Goal: Information Seeking & Learning: Learn about a topic

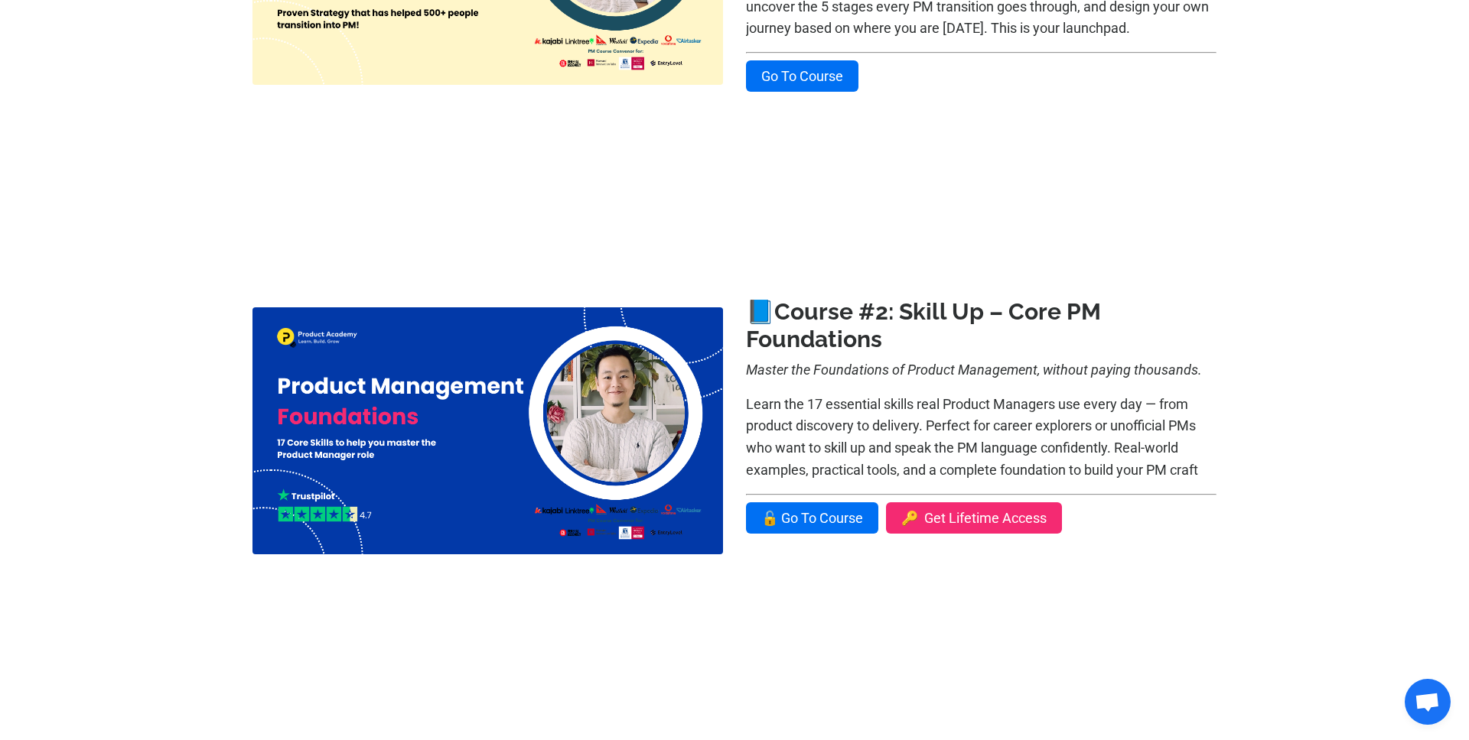
scroll to position [557, 0]
click at [788, 89] on link "Go To Course" at bounding box center [802, 75] width 112 height 31
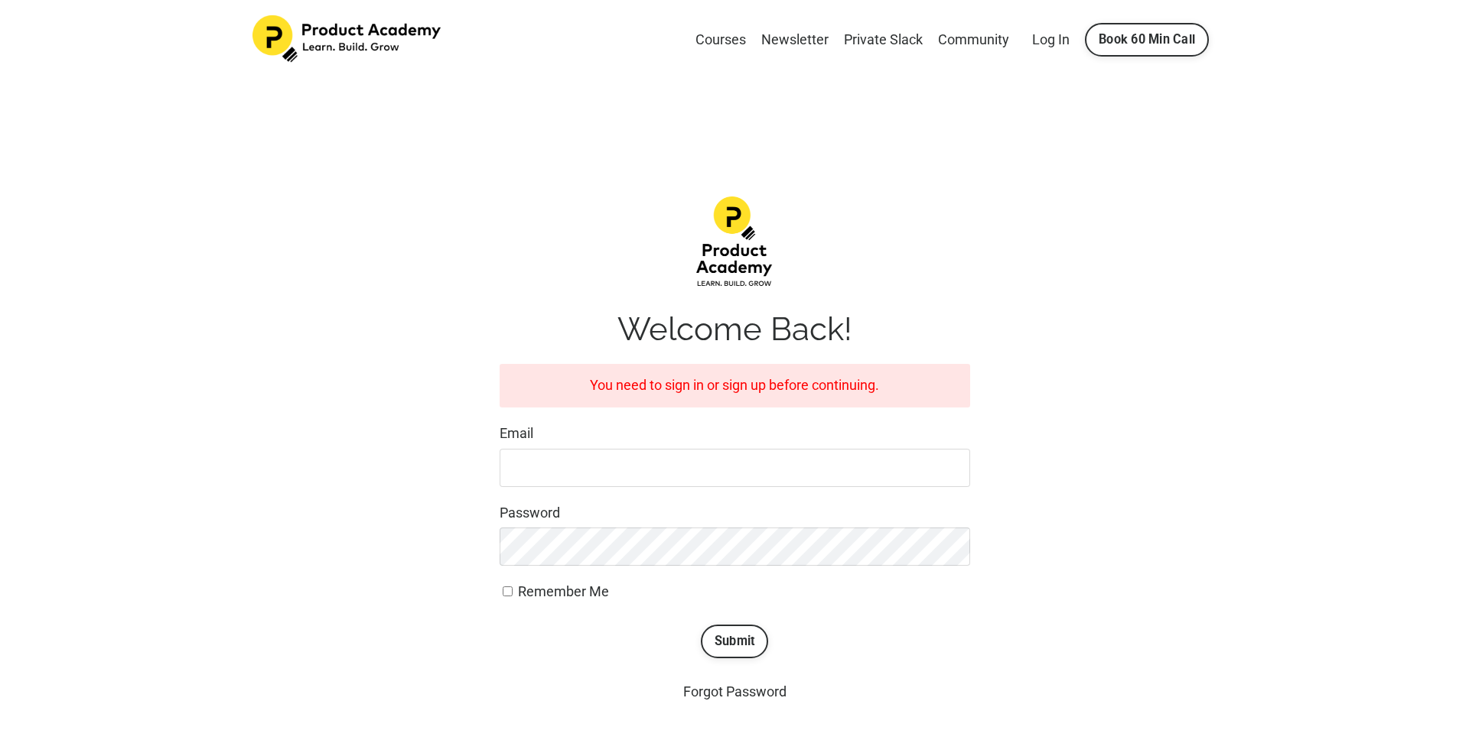
click at [811, 449] on input "Email" at bounding box center [735, 468] width 470 height 38
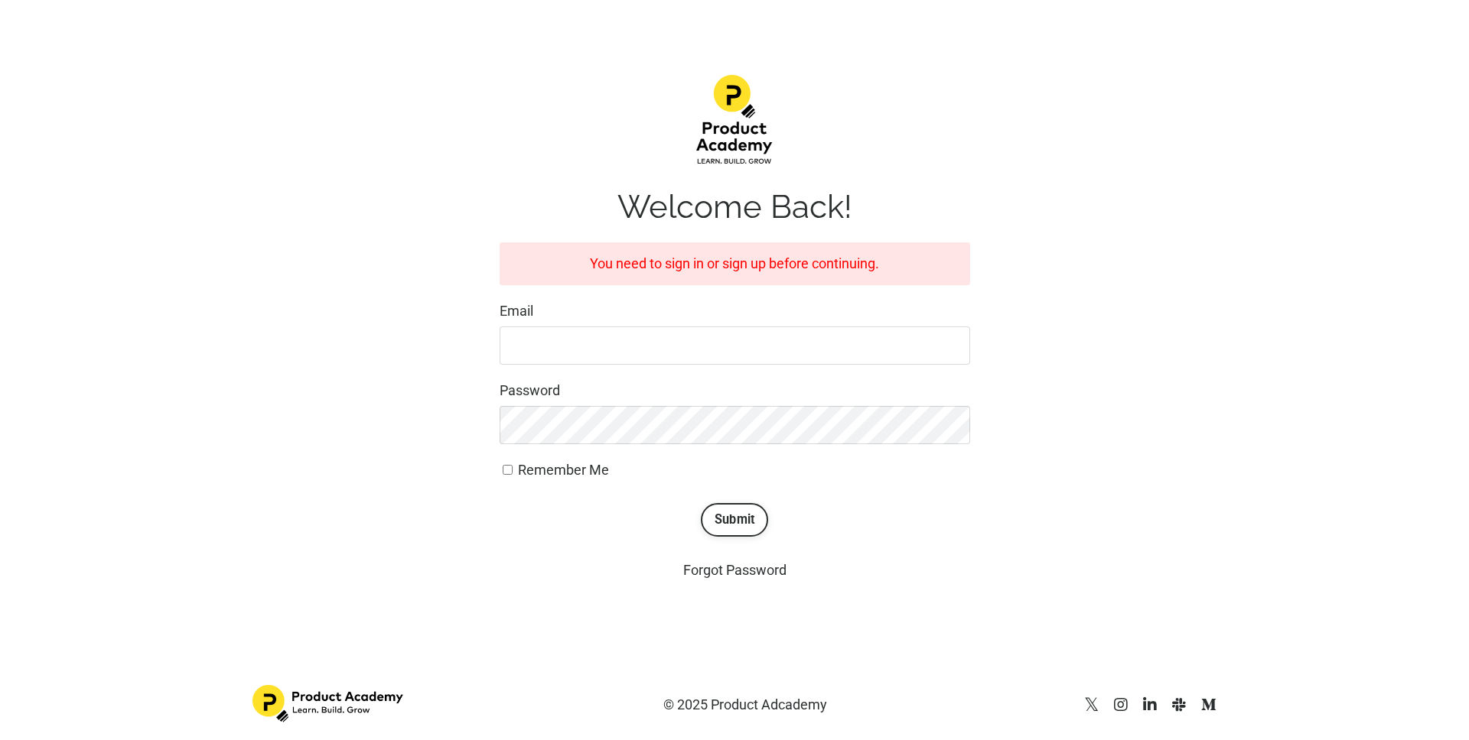
click at [679, 357] on input "Email" at bounding box center [735, 346] width 470 height 38
type input "justine.jabur@gmail.com"
click at [701, 503] on button "Submit" at bounding box center [735, 520] width 68 height 34
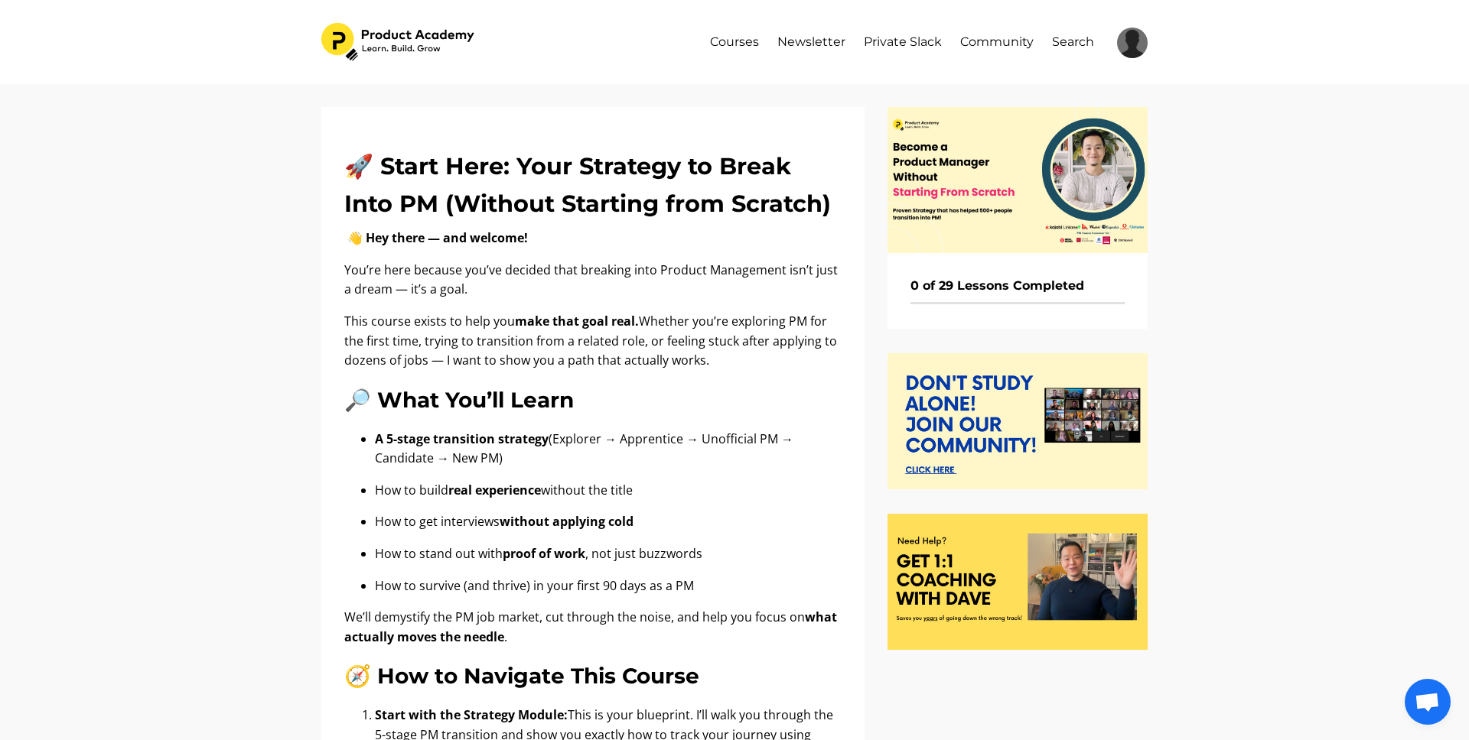
click at [1005, 192] on img at bounding box center [1017, 180] width 260 height 146
click at [1013, 41] on link "Community" at bounding box center [996, 42] width 73 height 38
click at [708, 44] on div "Courses Newsletter Private Slack Community Search My Library Settings Logout" at bounding box center [734, 42] width 826 height 38
click at [718, 42] on link "Courses" at bounding box center [734, 42] width 49 height 38
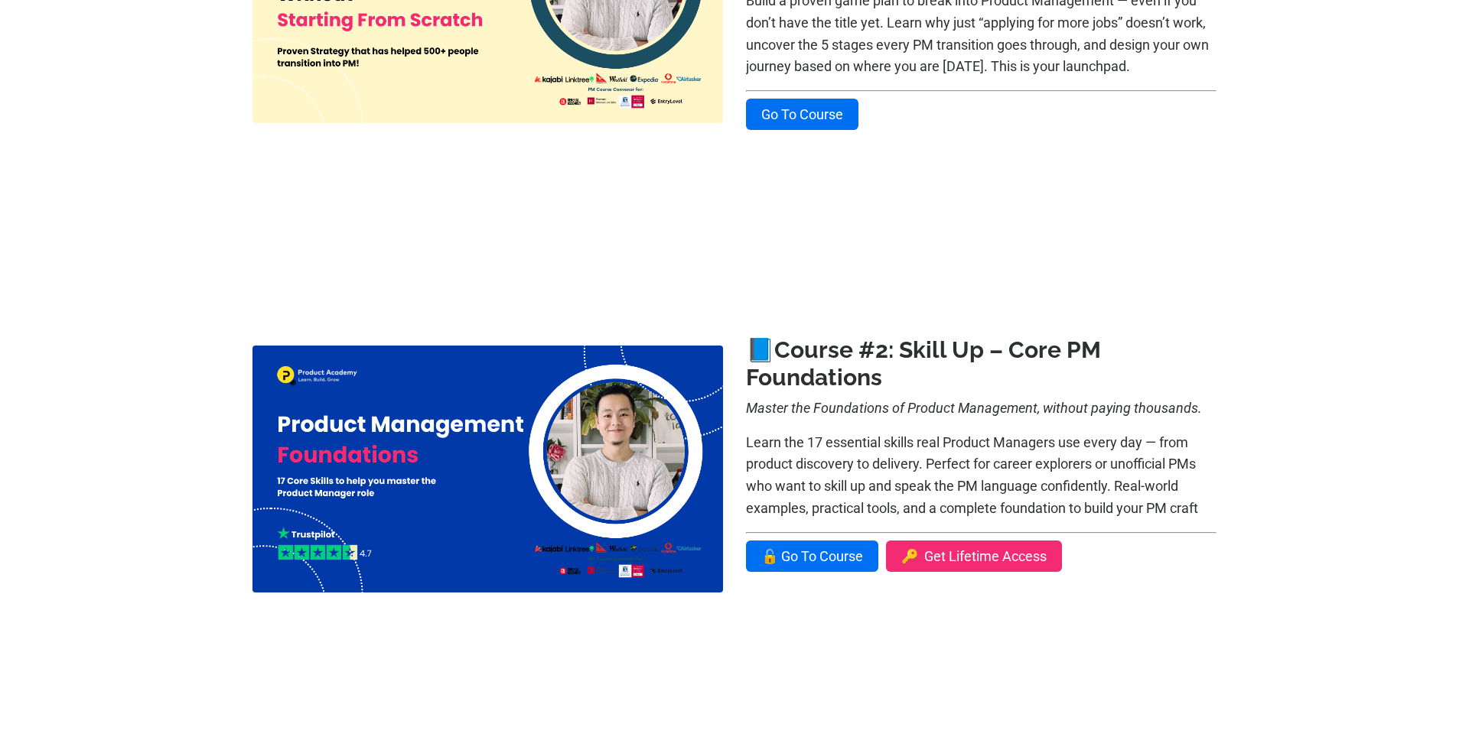
scroll to position [520, 0]
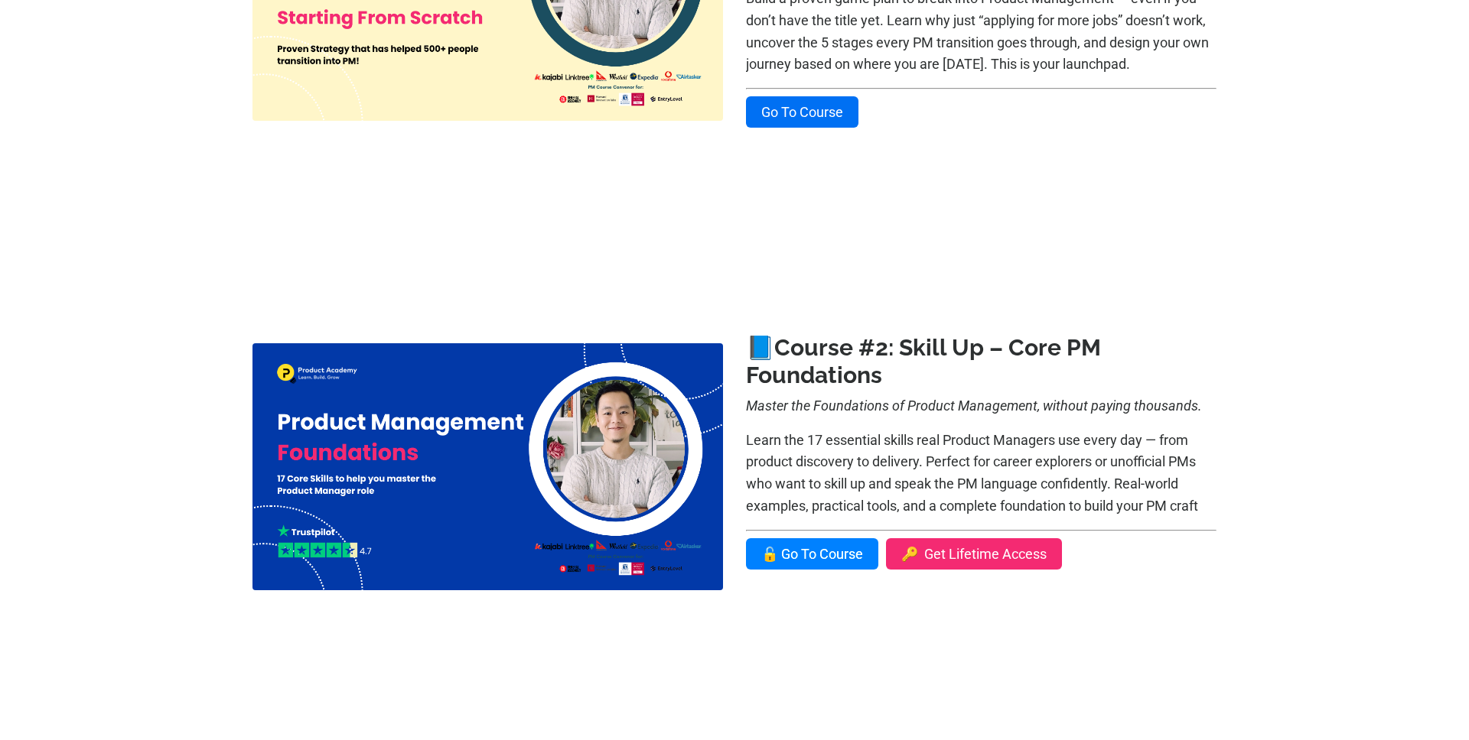
click at [776, 551] on link "🔓 Go To Course" at bounding box center [812, 554] width 132 height 31
